Goal: Task Accomplishment & Management: Use online tool/utility

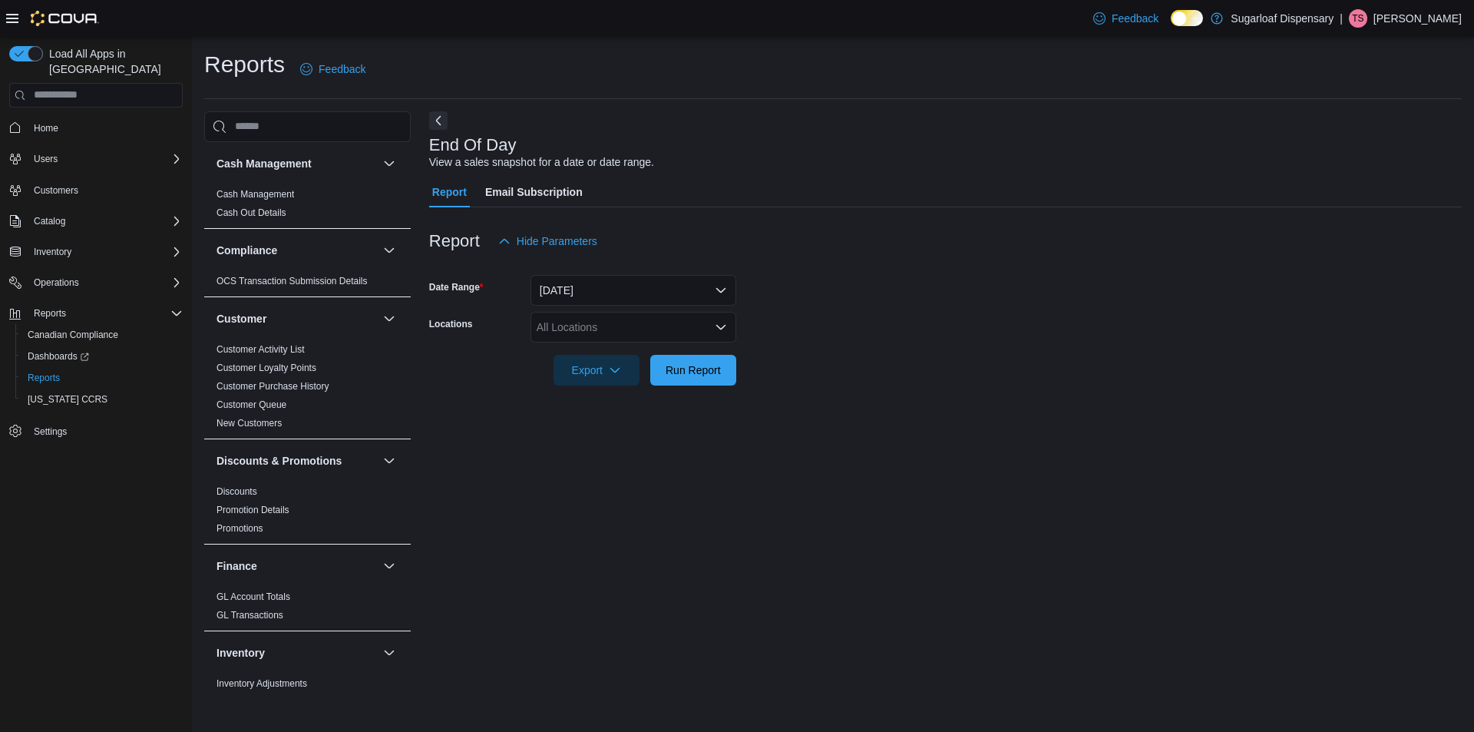
click at [619, 332] on div "All Locations" at bounding box center [633, 327] width 206 height 31
click at [629, 395] on span "[STREET_ADDRESS]" at bounding box center [616, 397] width 106 height 15
drag, startPoint x: 1009, startPoint y: 330, endPoint x: 838, endPoint y: 352, distance: 171.8
click at [996, 328] on form "Date Range [DATE] Locations [STREET_ADDRESS] Export Run Report" at bounding box center [945, 320] width 1032 height 129
click at [709, 359] on span "Run Report" at bounding box center [693, 369] width 68 height 31
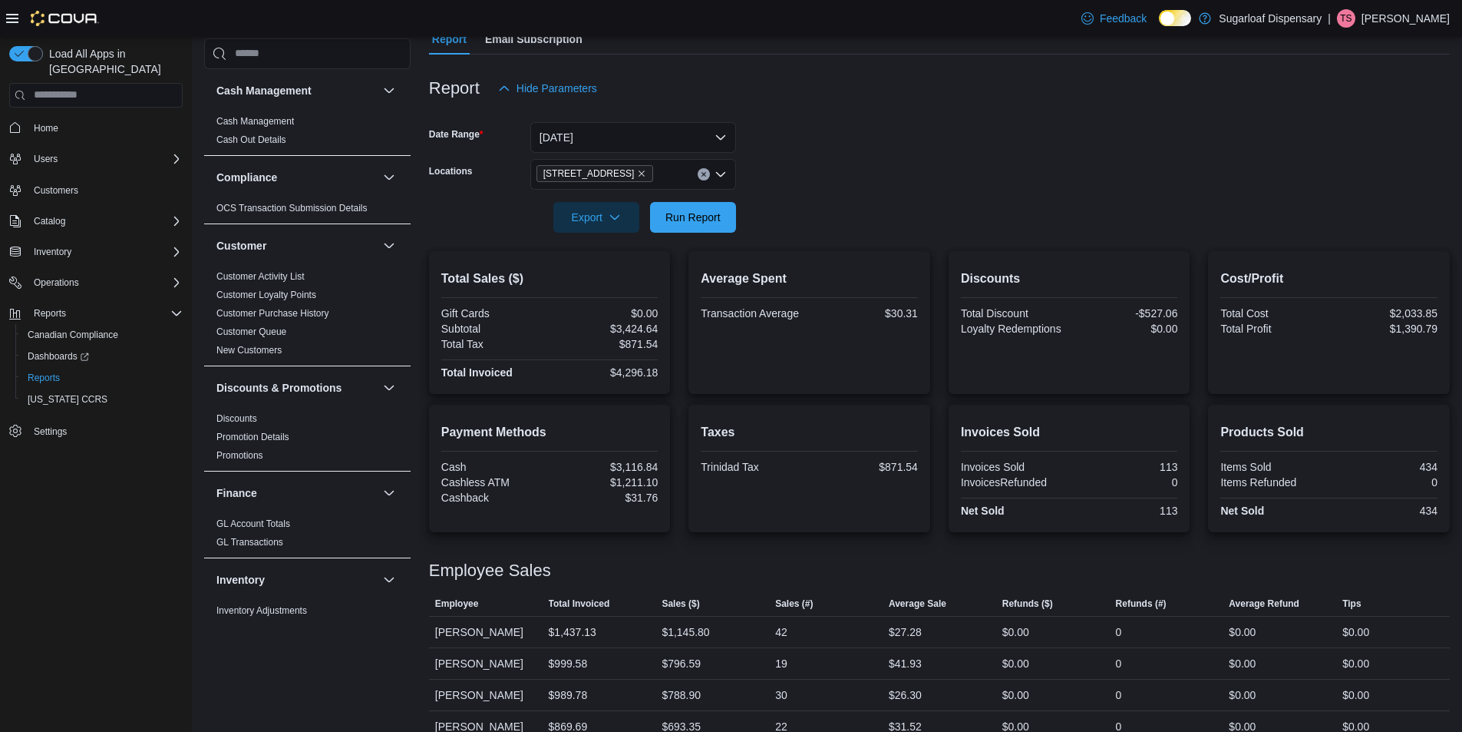
scroll to position [176, 0]
